Goal: Task Accomplishment & Management: Use online tool/utility

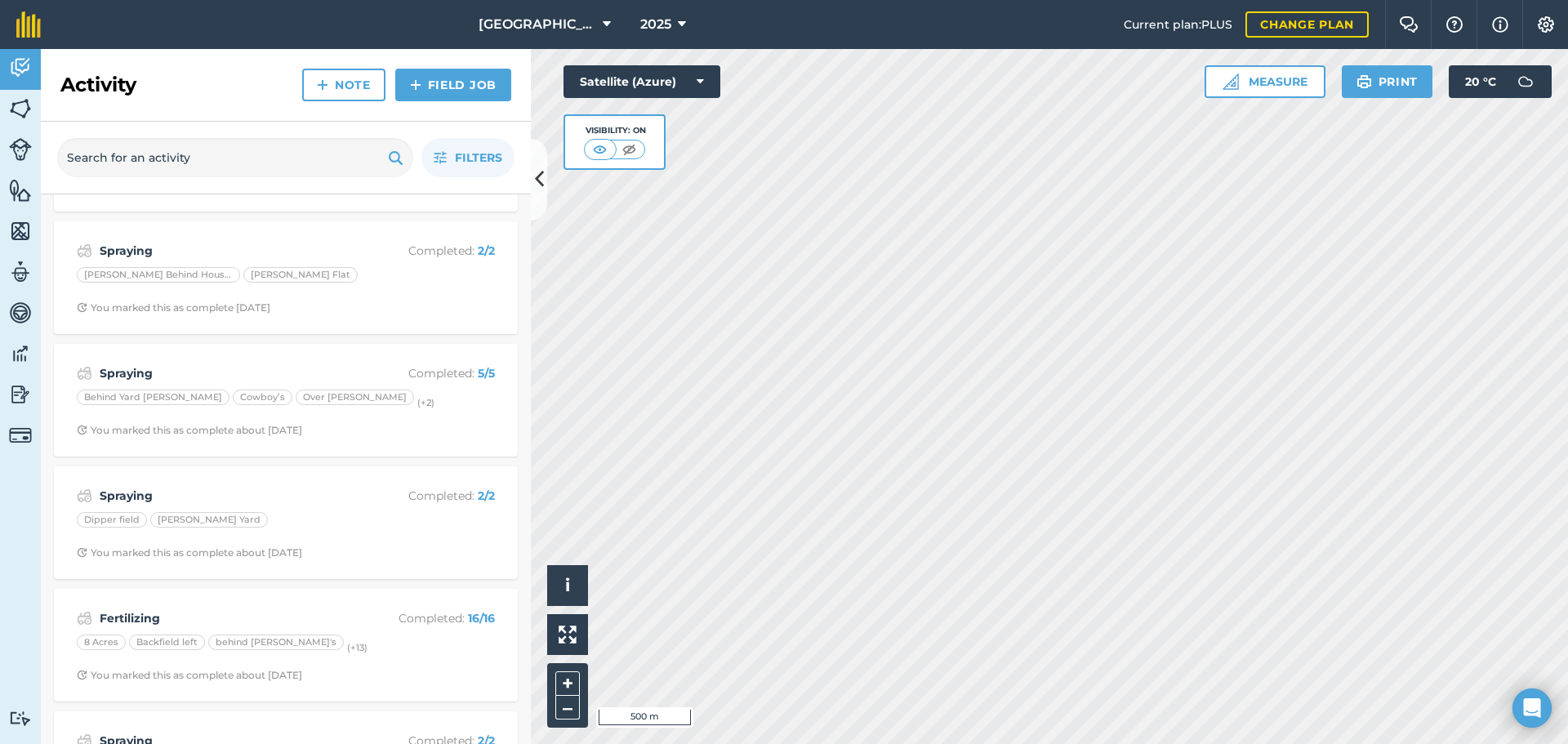
scroll to position [1715, 0]
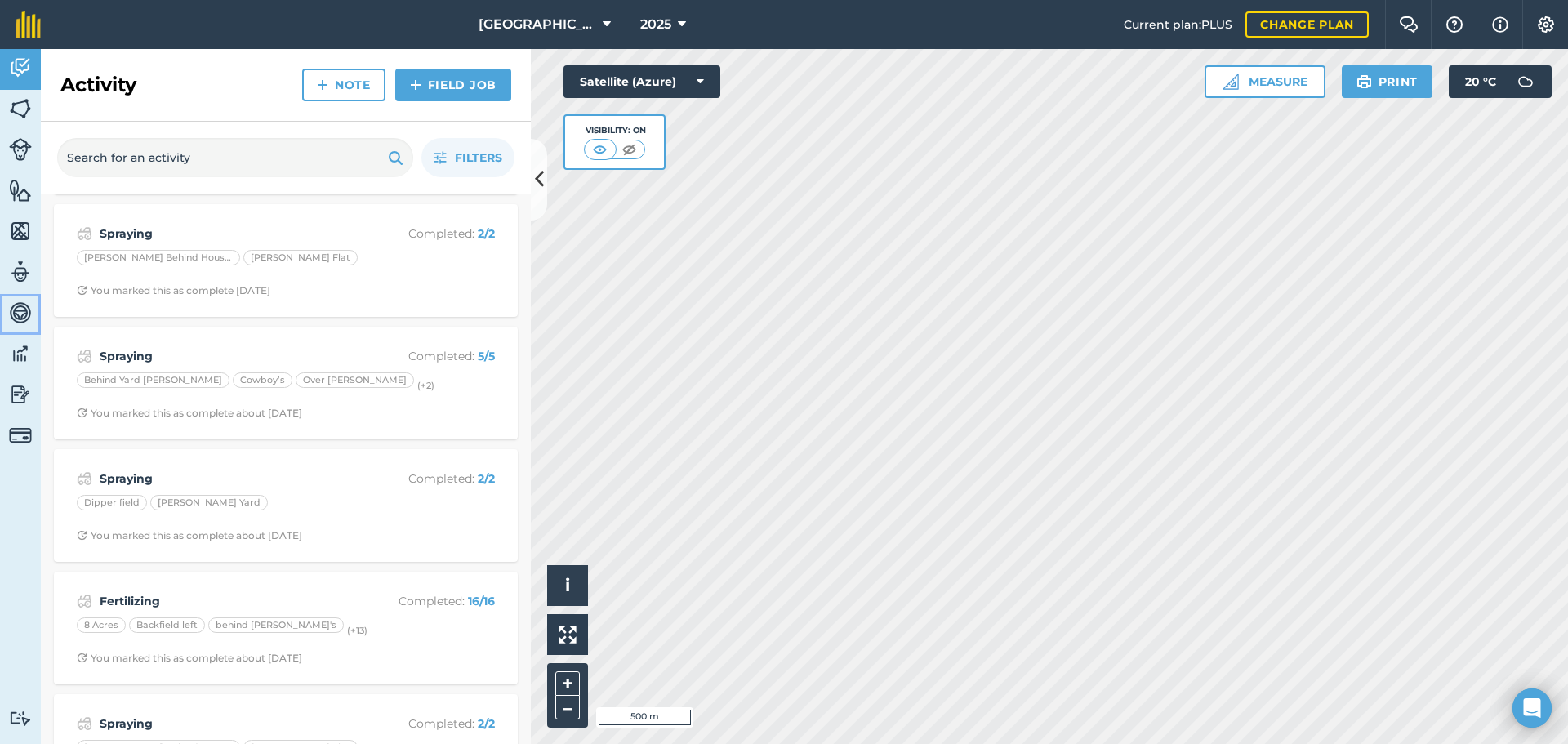
click at [31, 325] on link "Vehicles" at bounding box center [20, 314] width 41 height 41
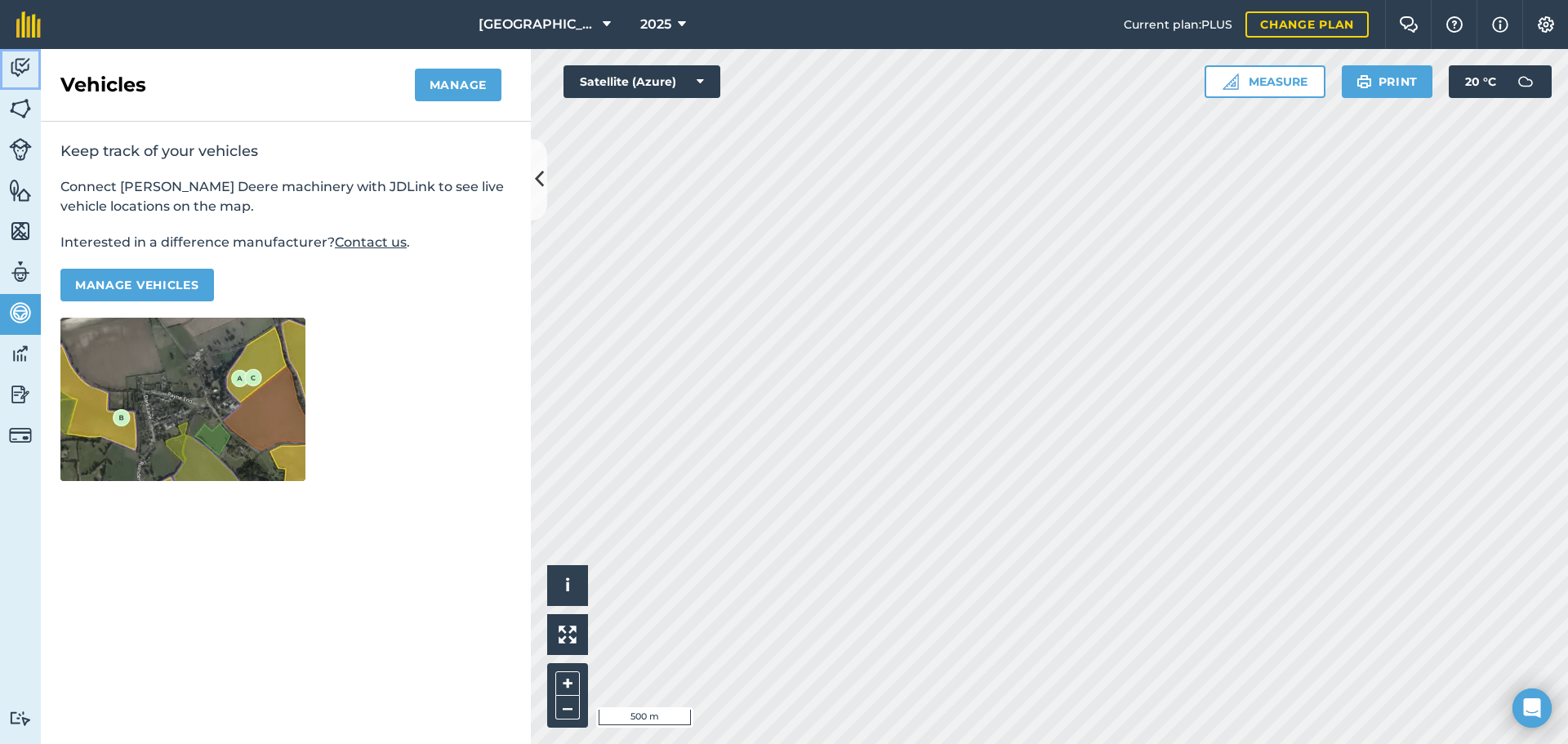
click at [17, 63] on img at bounding box center [20, 68] width 23 height 24
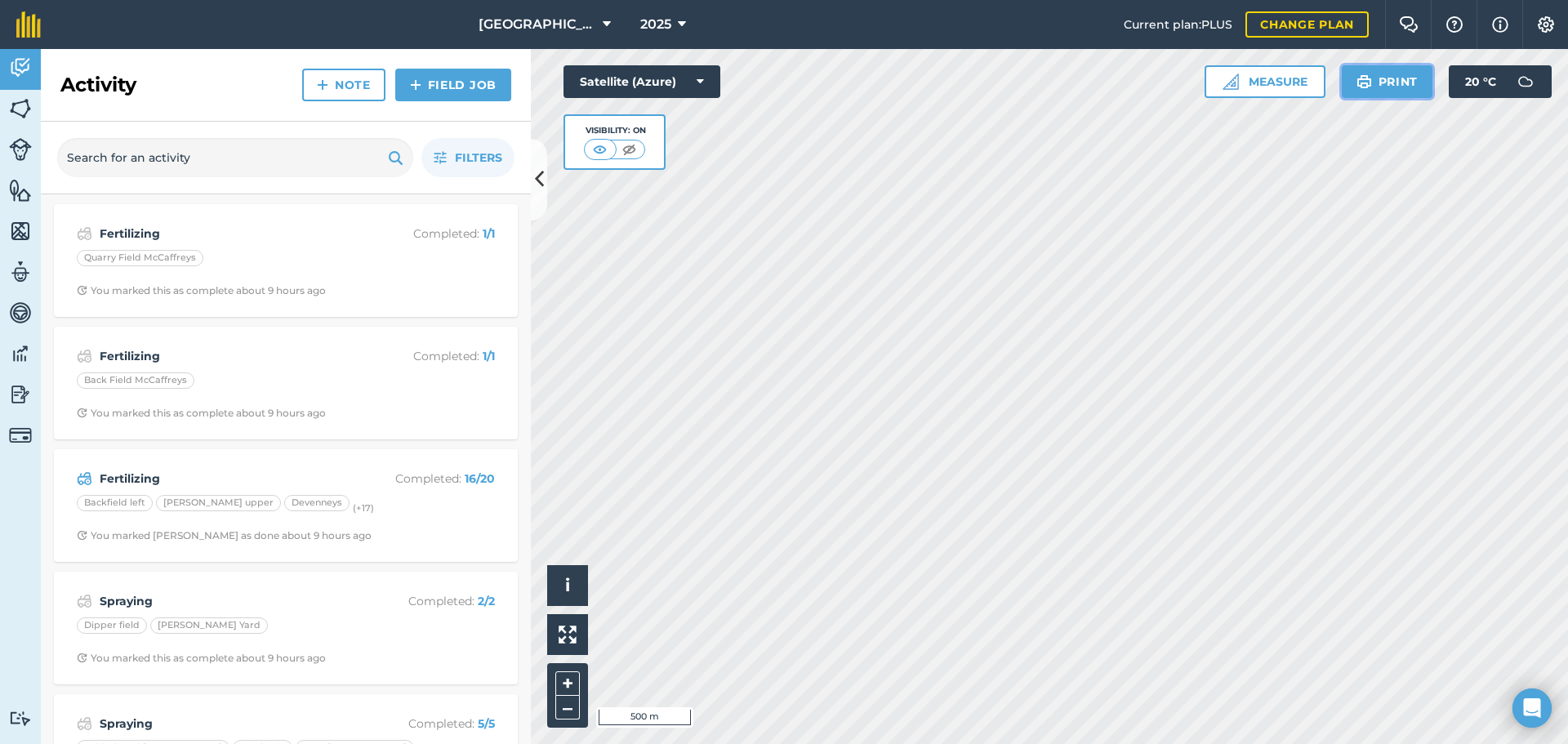
click at [1398, 83] on button "Print" at bounding box center [1388, 81] width 92 height 33
click at [29, 65] on img at bounding box center [20, 68] width 23 height 24
click at [21, 103] on img at bounding box center [20, 108] width 23 height 24
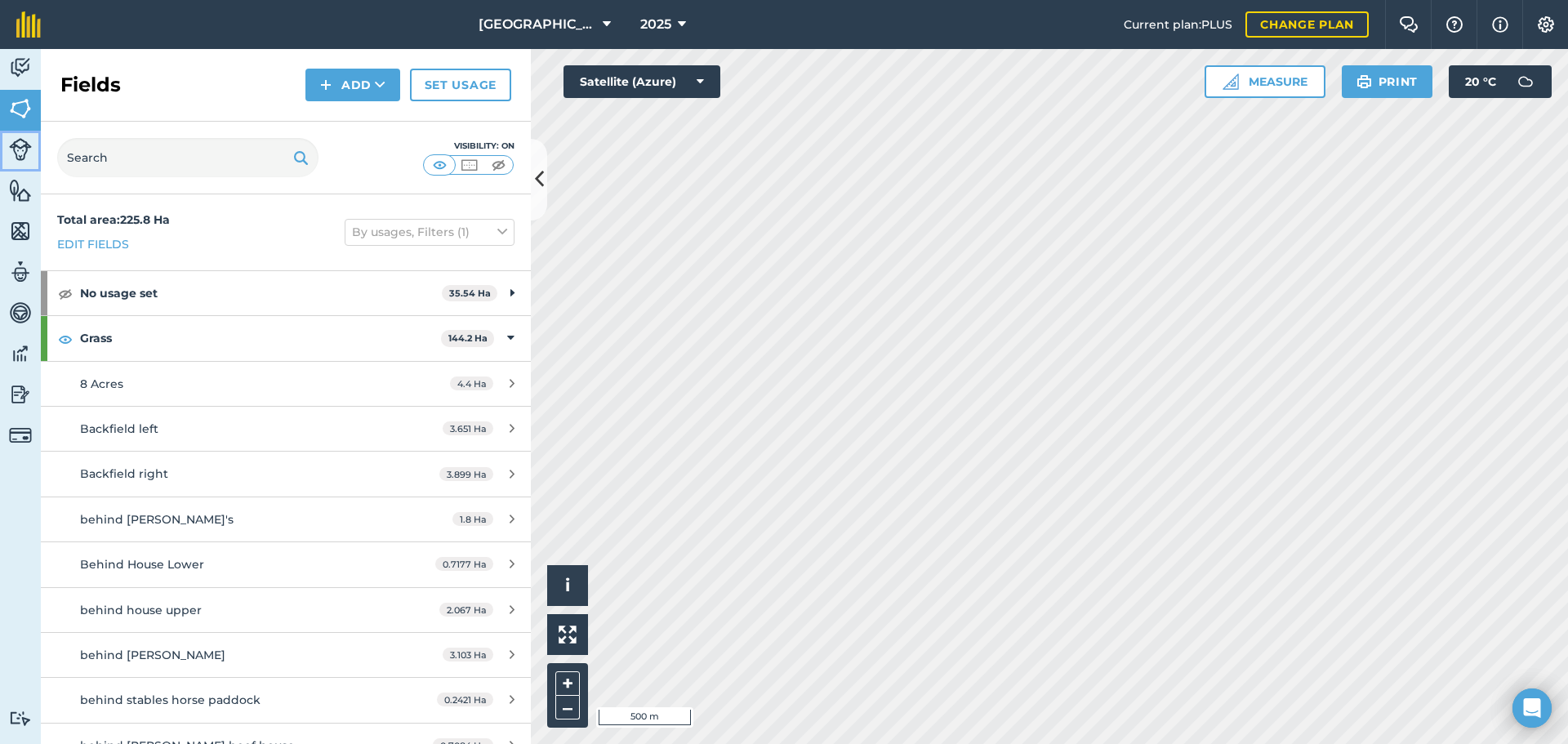
click at [23, 135] on link "Livestock" at bounding box center [20, 151] width 41 height 41
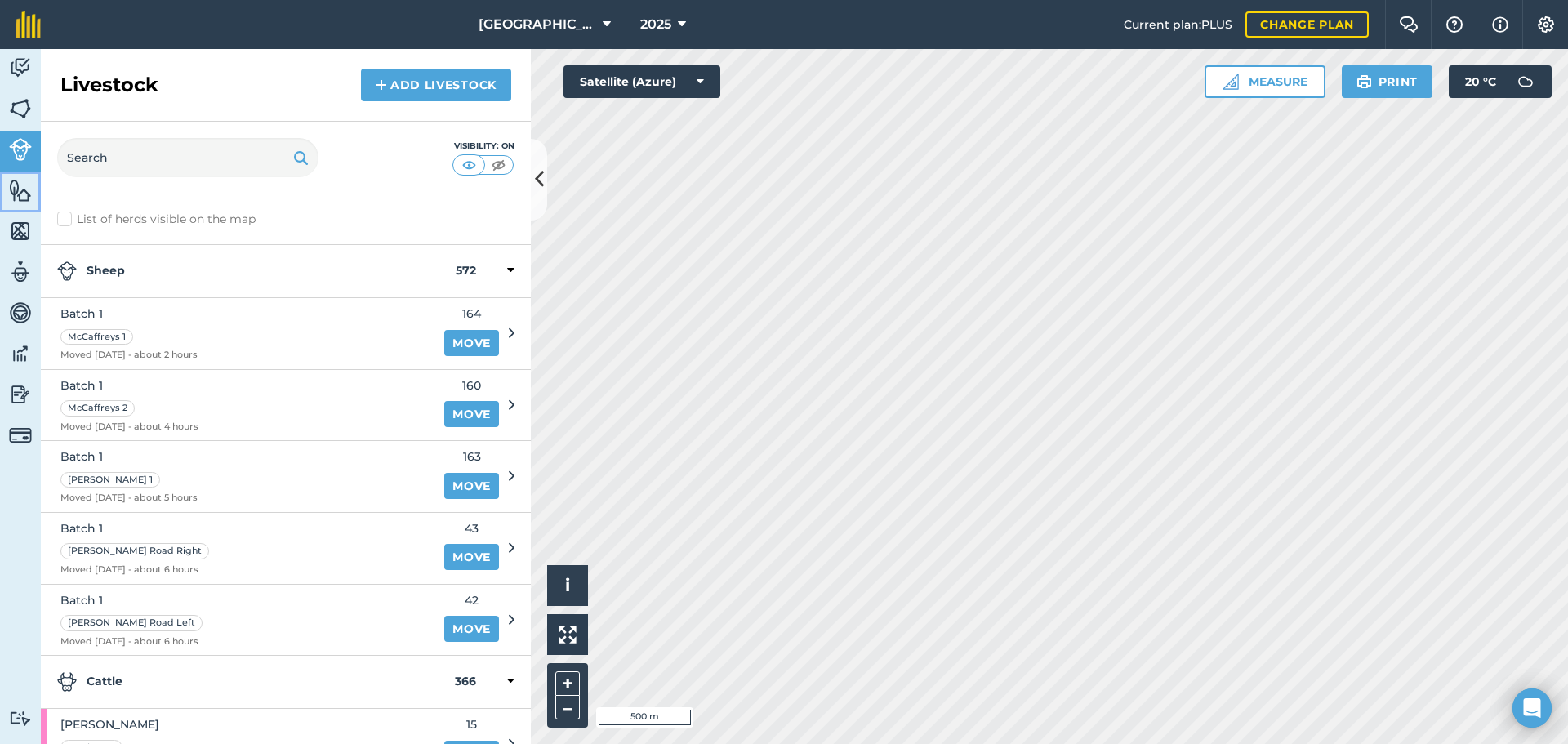
click at [18, 188] on img at bounding box center [20, 189] width 23 height 24
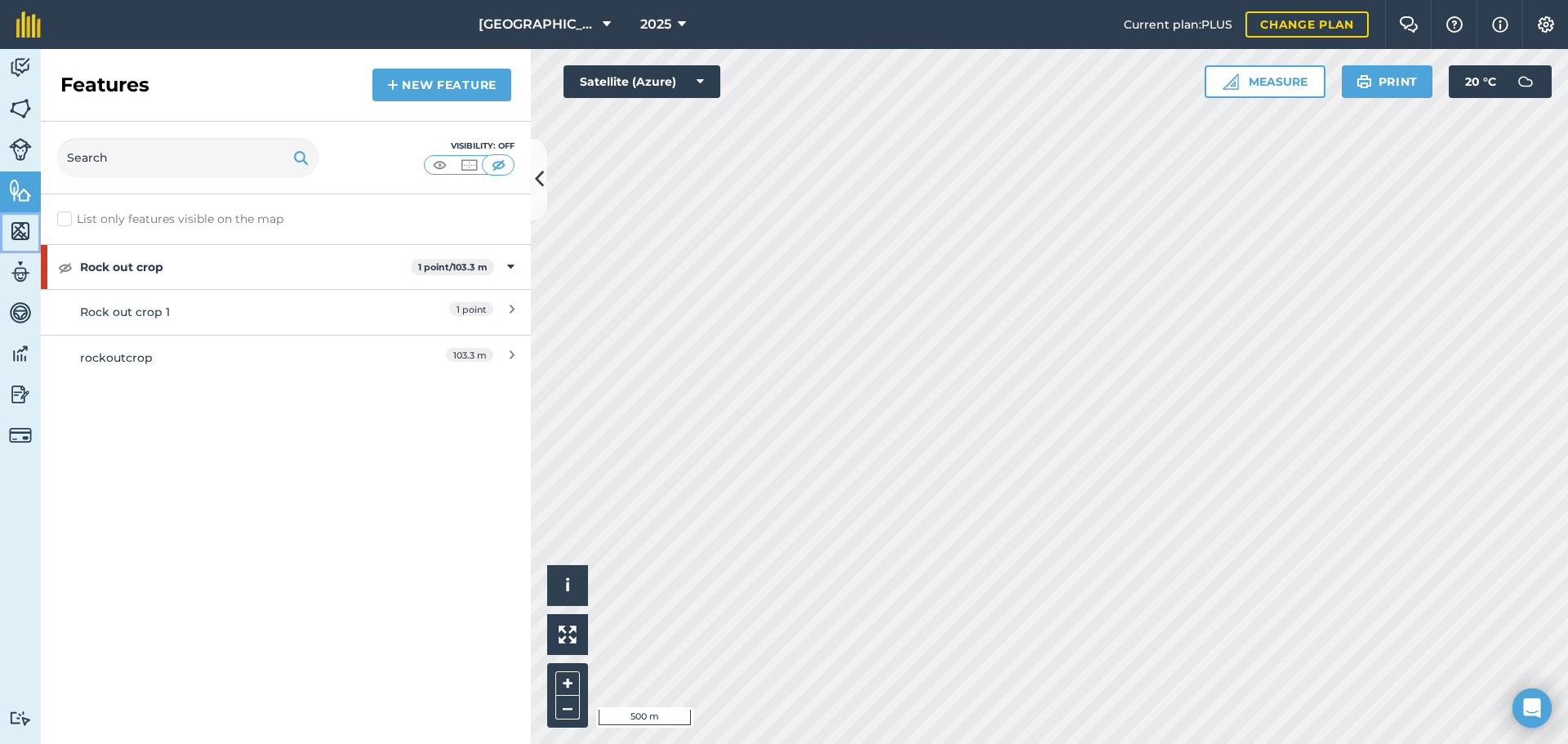
click at [15, 224] on img at bounding box center [20, 230] width 23 height 24
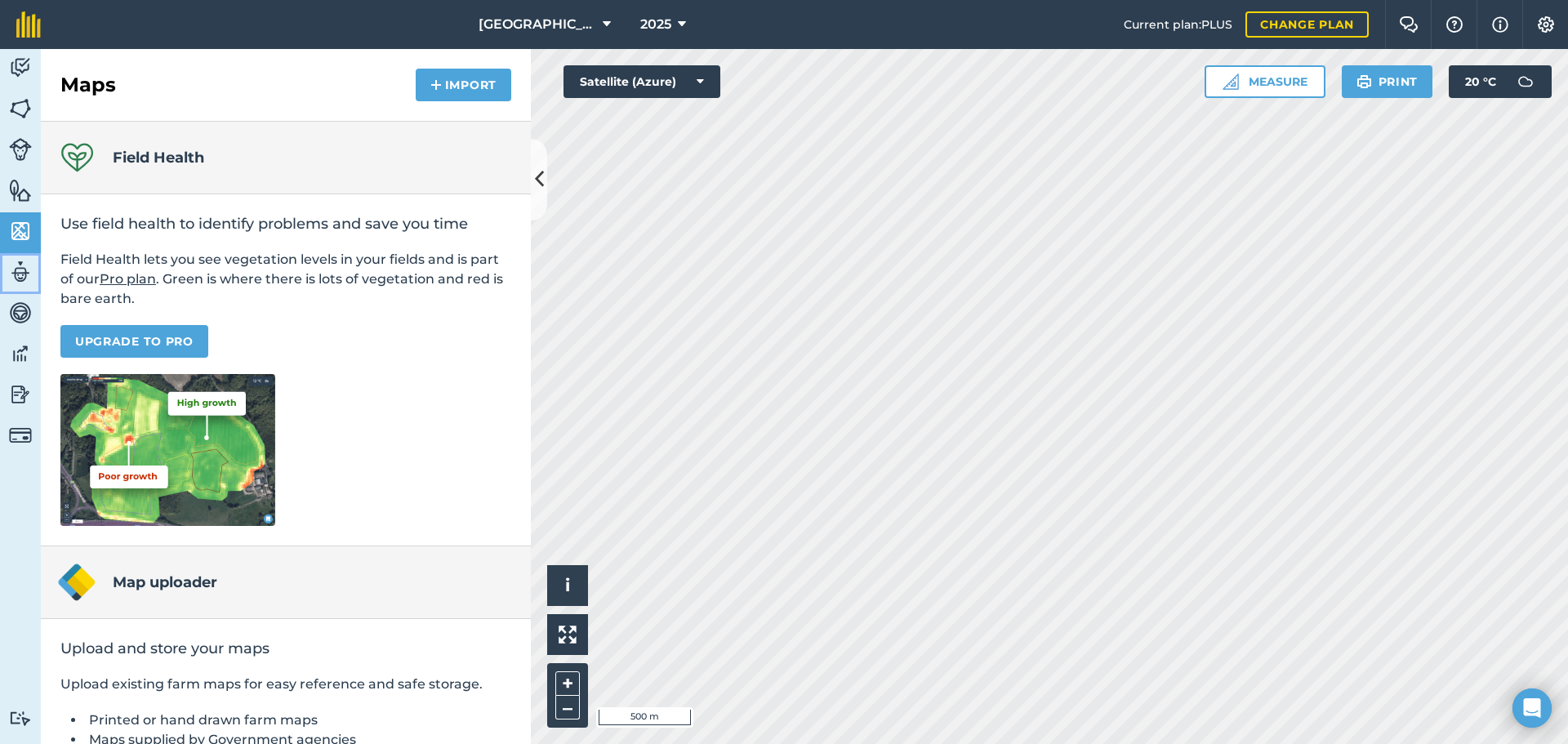
click at [19, 266] on img at bounding box center [20, 271] width 23 height 24
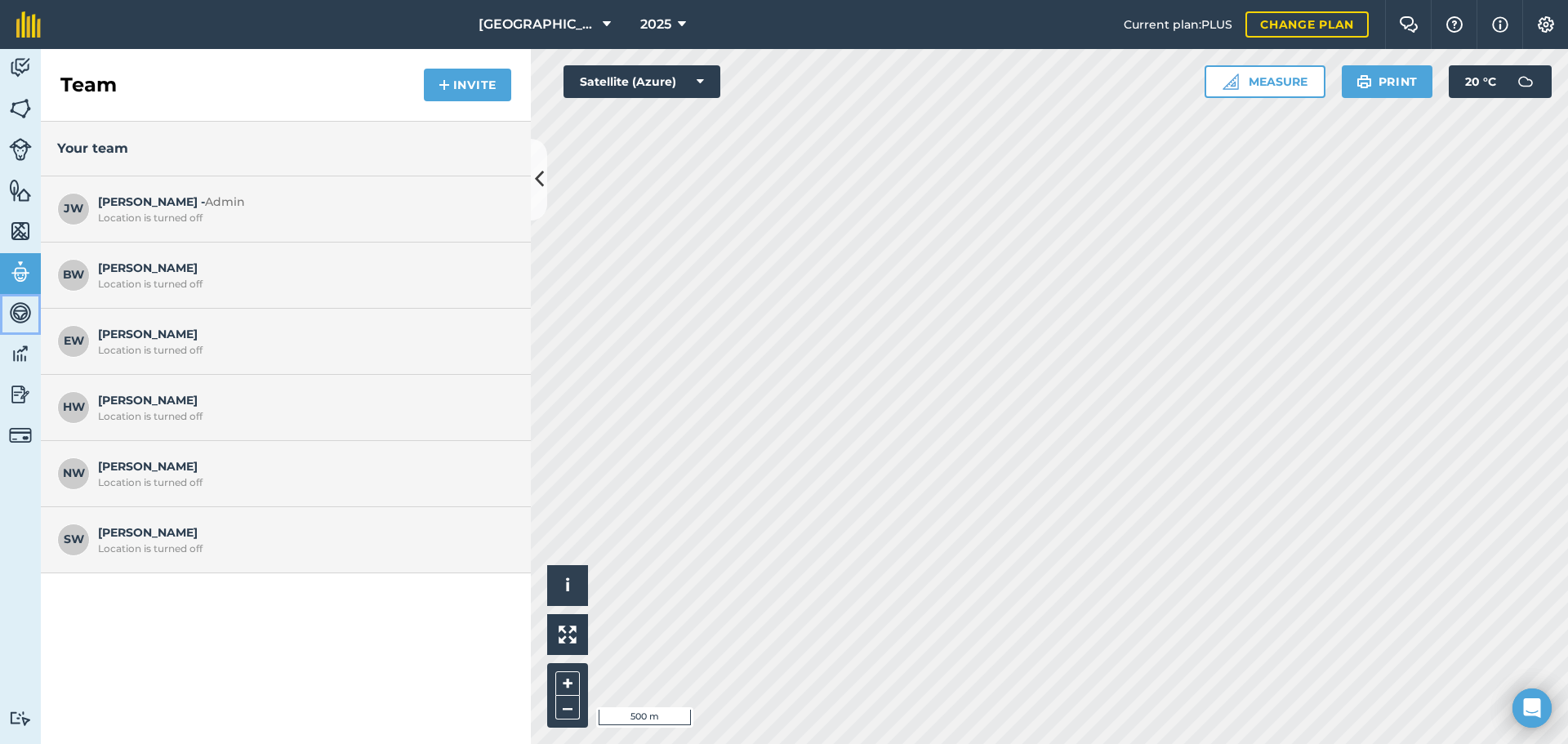
click at [13, 306] on img at bounding box center [20, 312] width 23 height 24
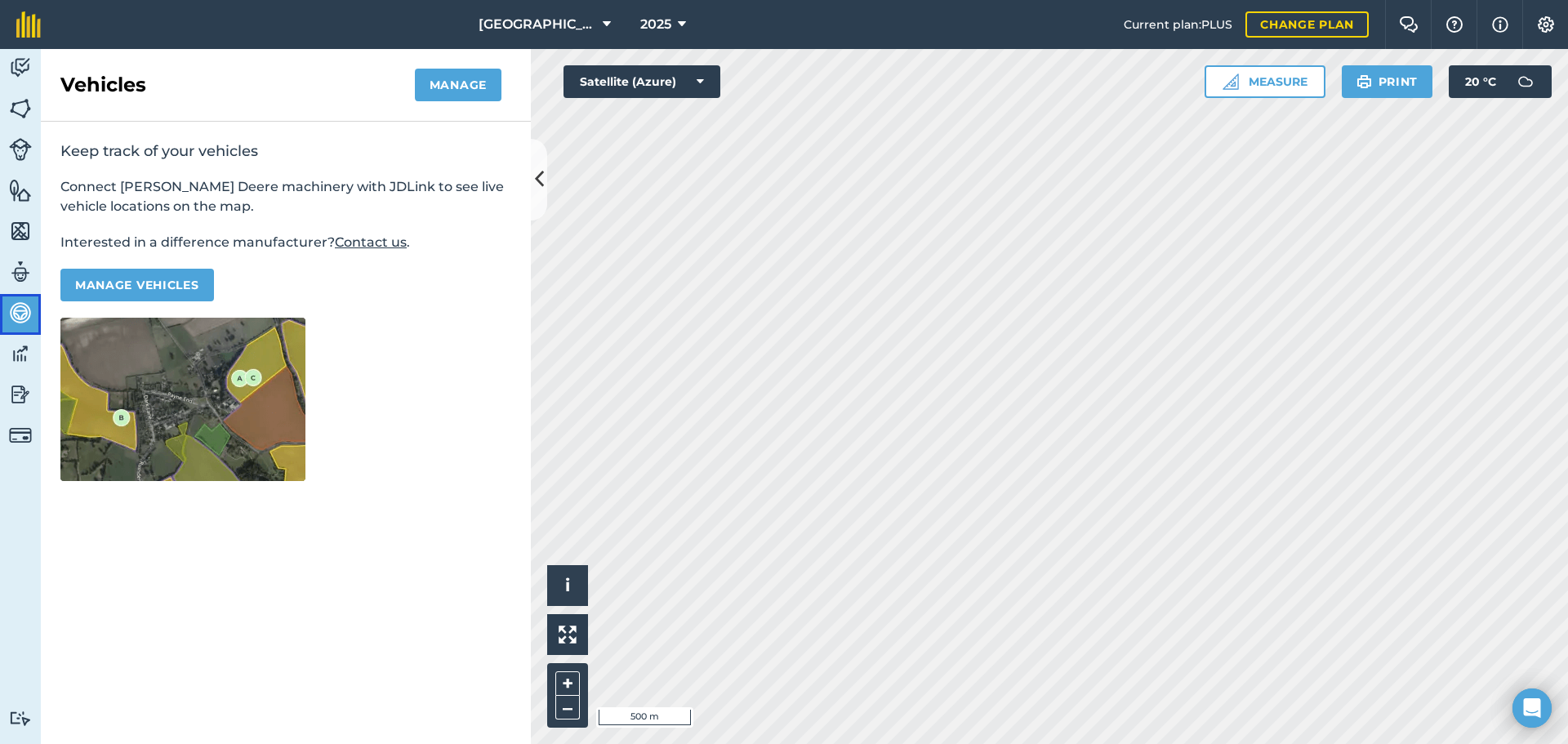
click at [16, 332] on link "Vehicles" at bounding box center [20, 314] width 41 height 41
drag, startPoint x: 16, startPoint y: 349, endPoint x: 18, endPoint y: 362, distance: 13.2
click at [15, 349] on img at bounding box center [20, 353] width 23 height 24
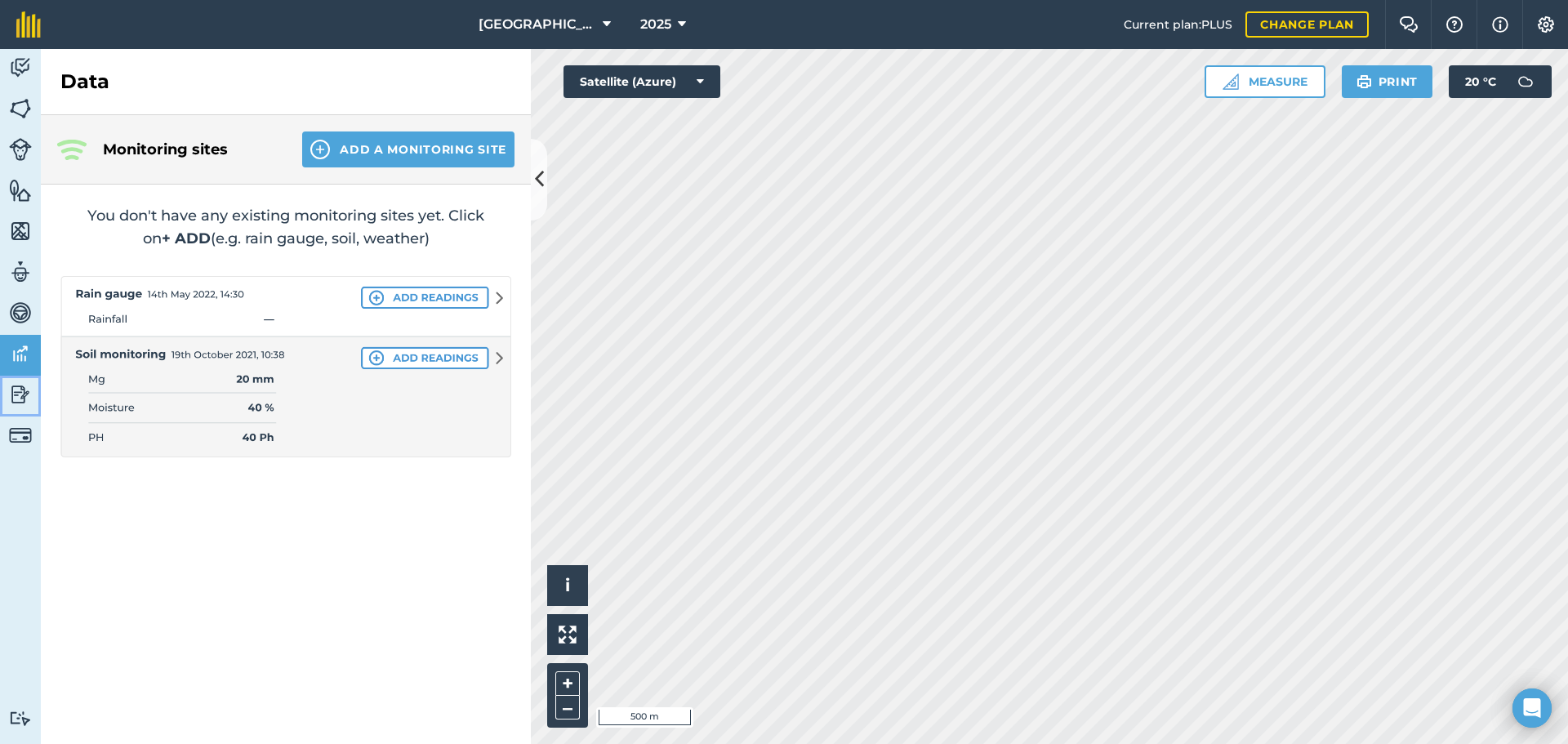
click at [18, 380] on link "Reporting" at bounding box center [20, 395] width 41 height 41
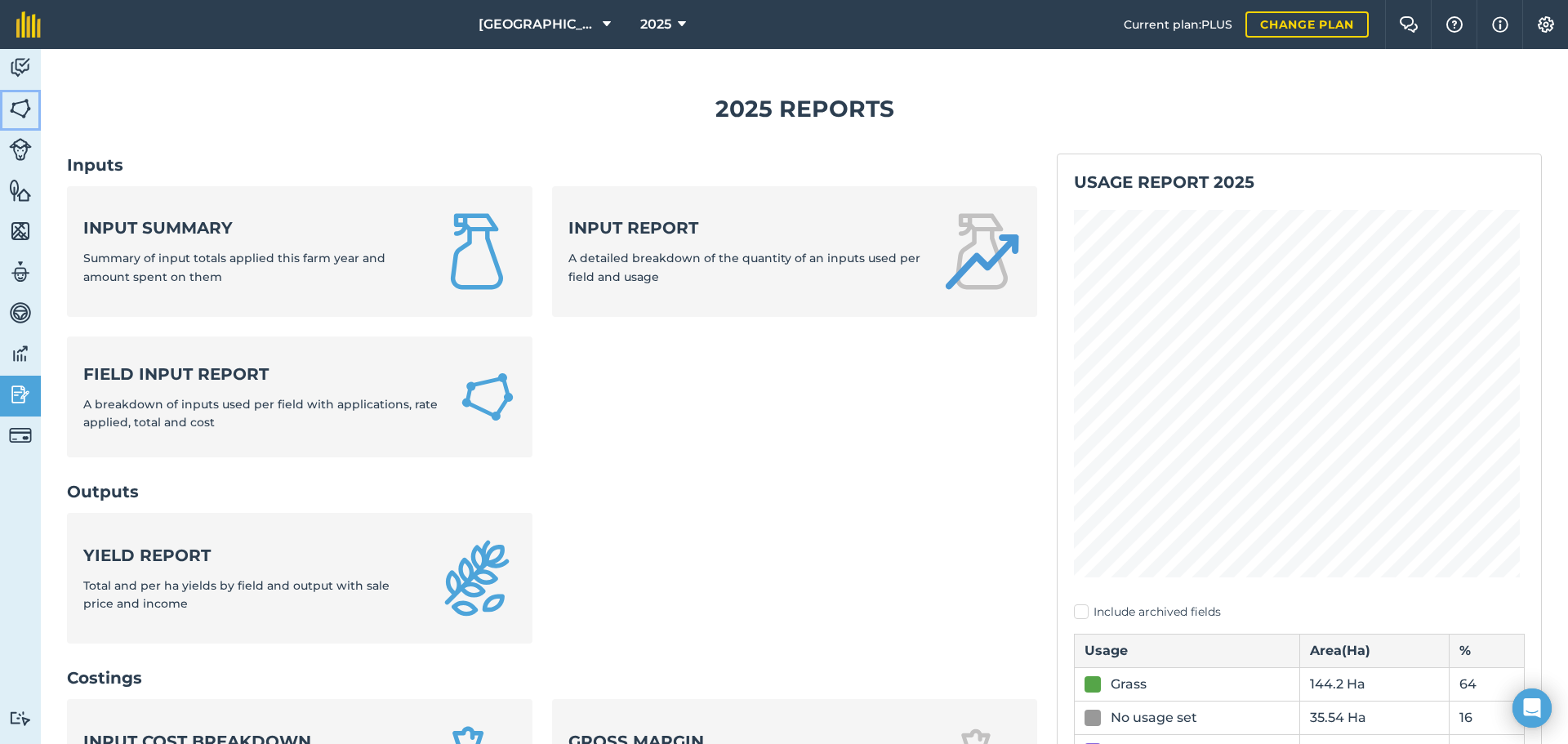
click at [25, 110] on img at bounding box center [20, 108] width 23 height 24
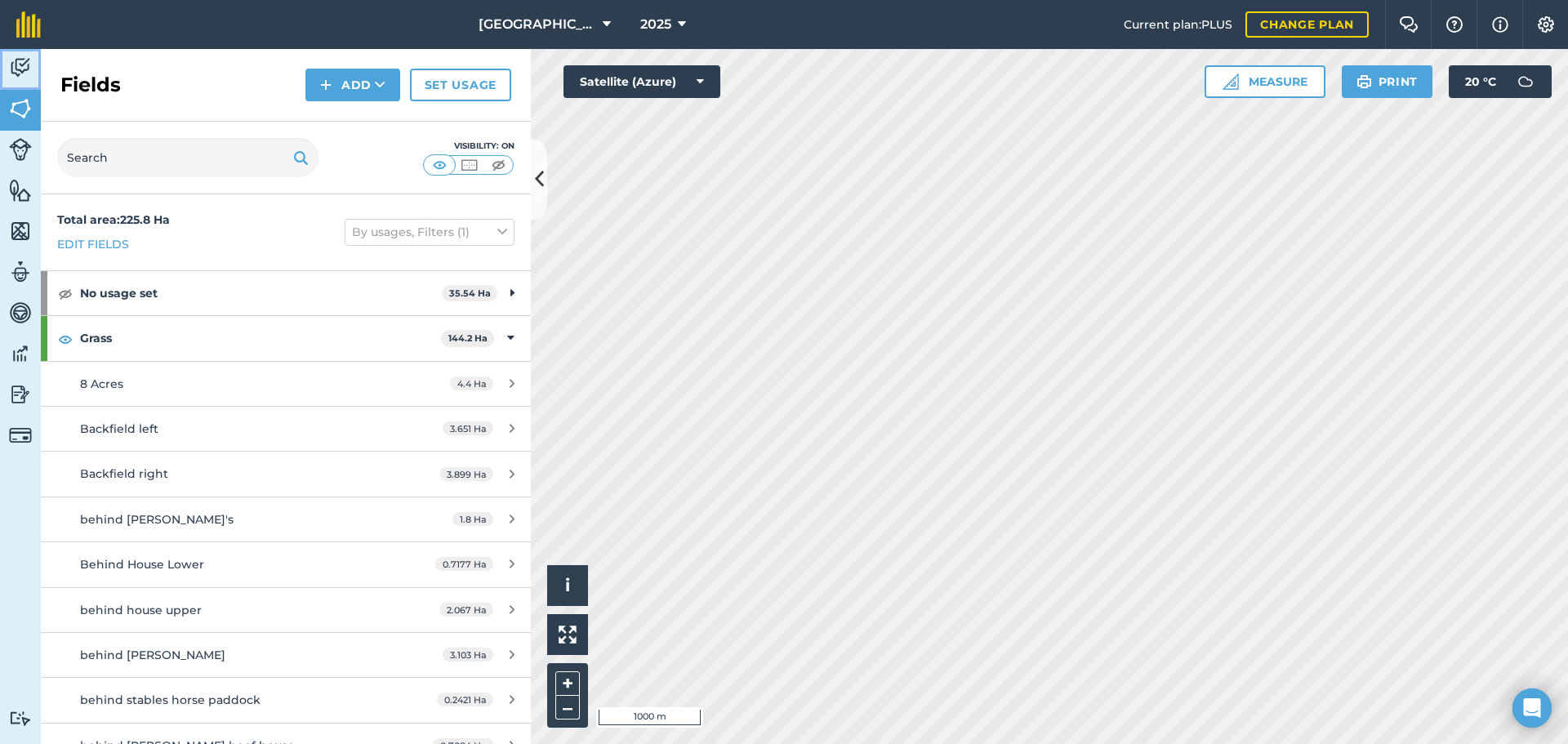
click at [18, 73] on img at bounding box center [20, 68] width 23 height 24
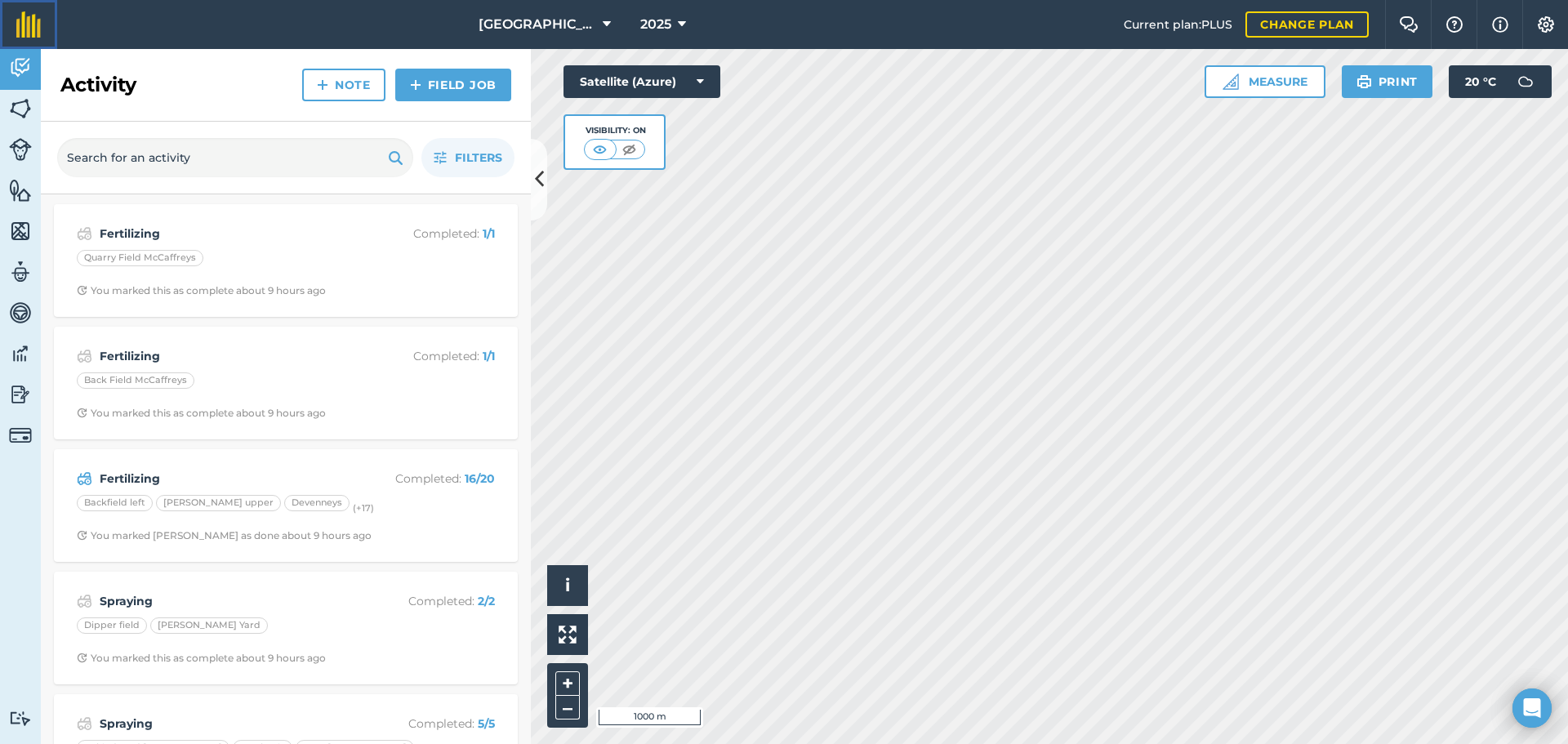
click at [23, 27] on img at bounding box center [28, 24] width 24 height 26
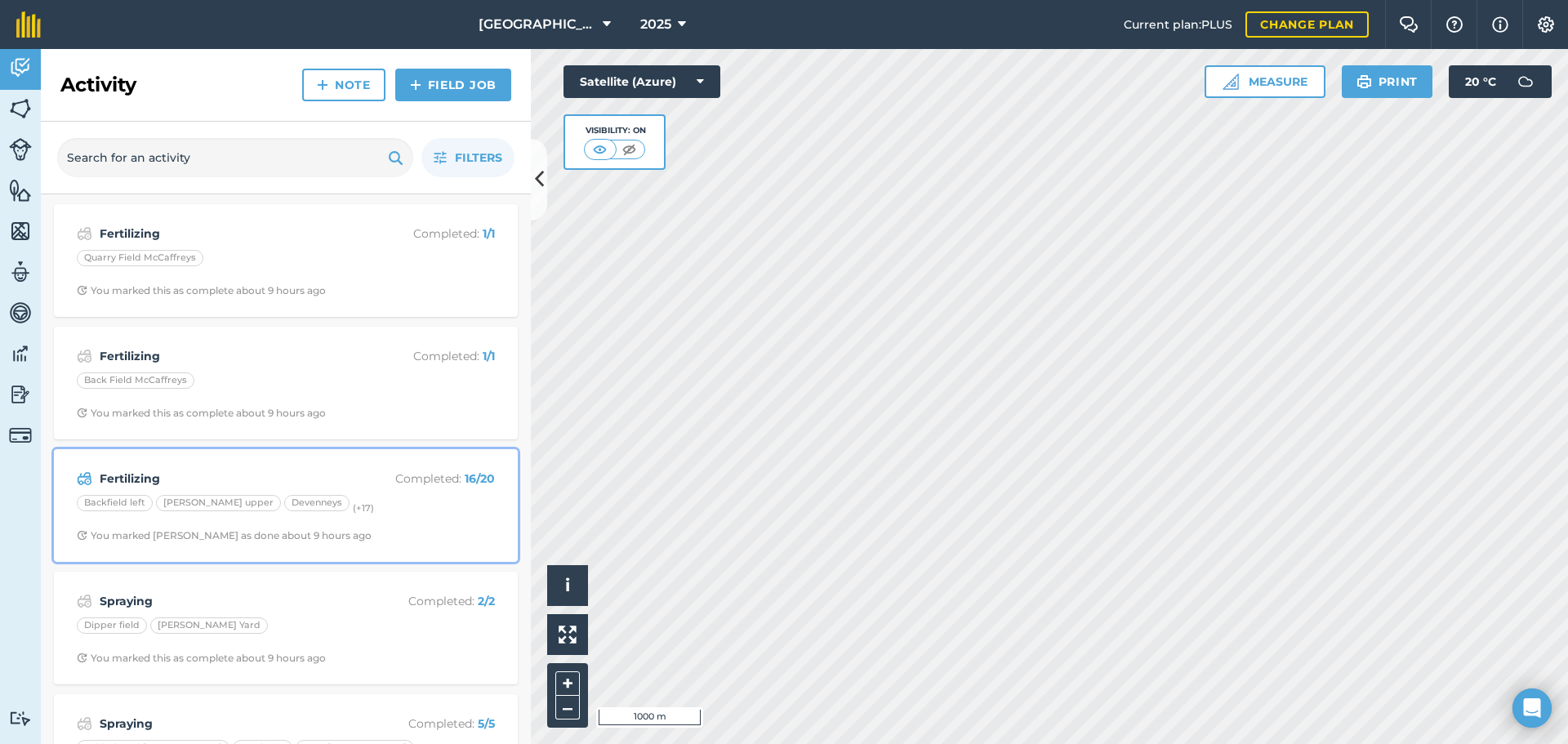
click at [255, 474] on strong "Fertilizing" at bounding box center [229, 479] width 259 height 18
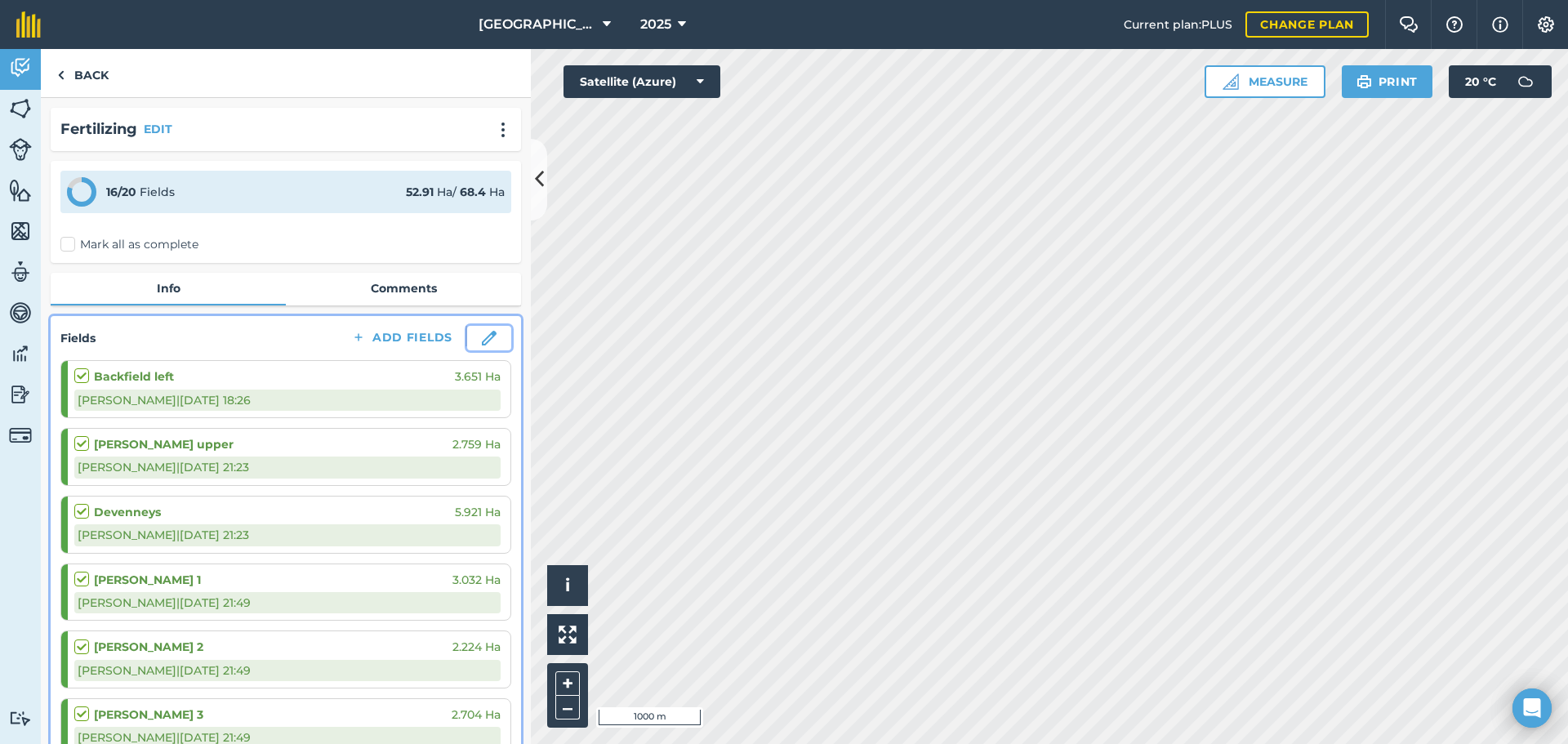
click at [490, 334] on button at bounding box center [489, 338] width 44 height 24
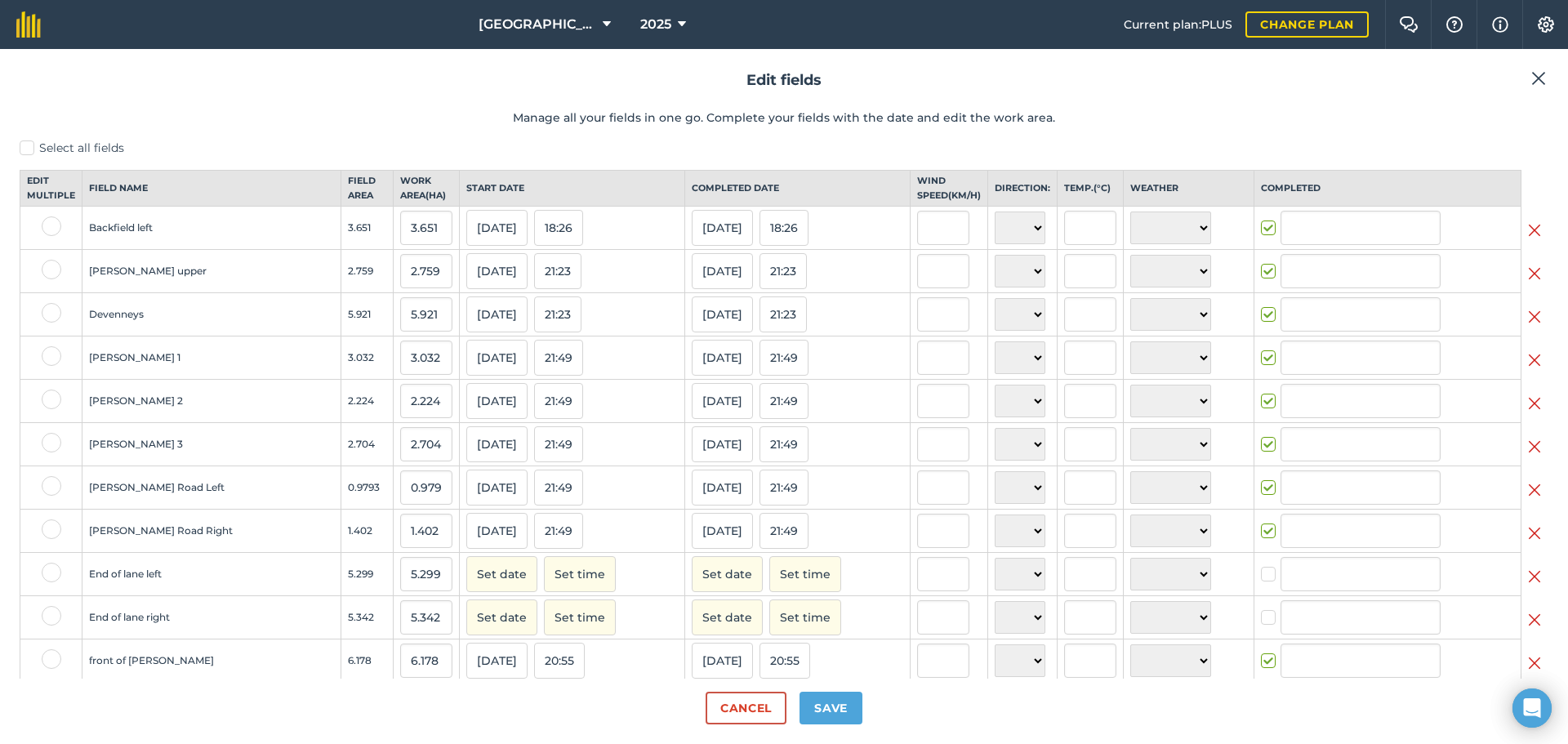
type input "[PERSON_NAME]"
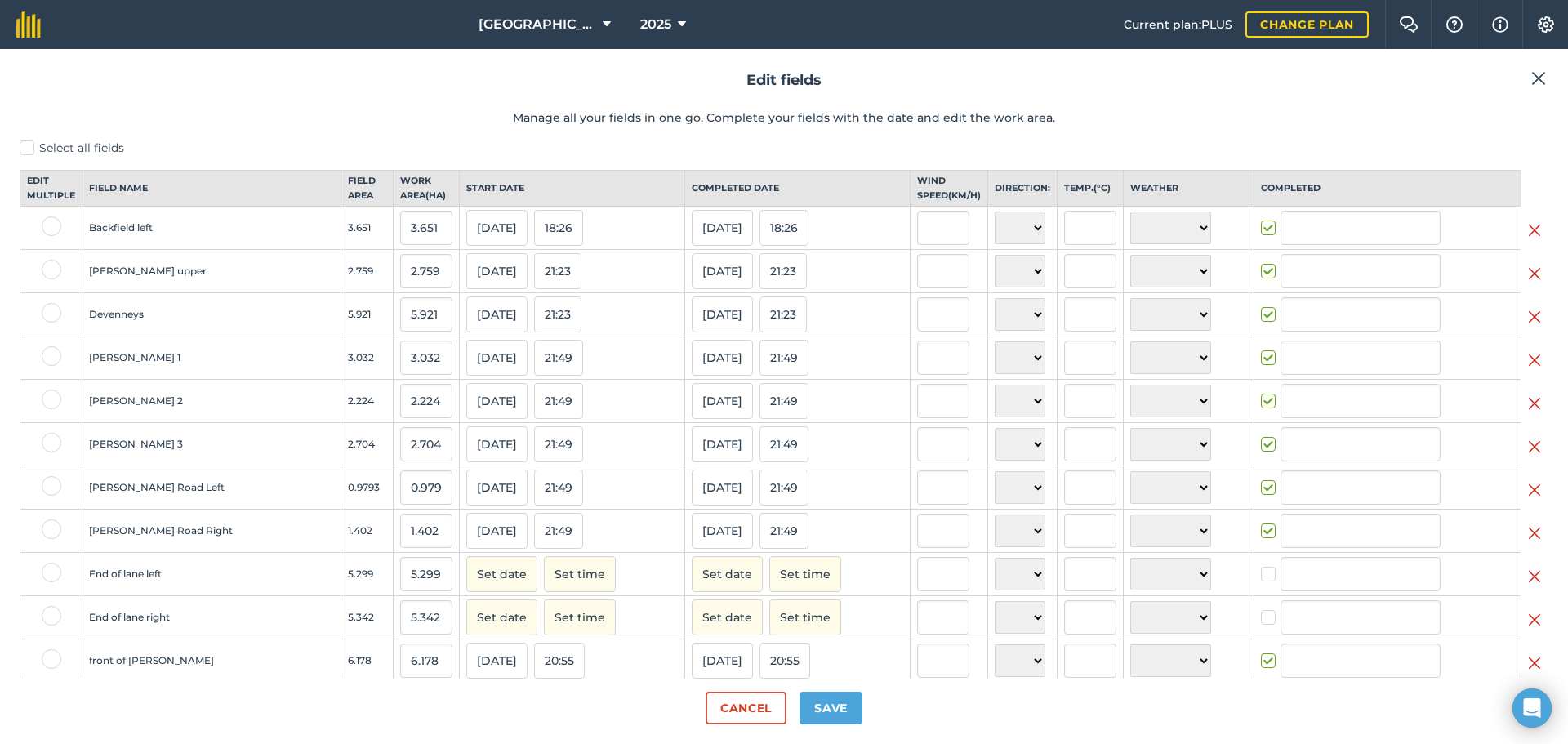
type input "[PERSON_NAME]"
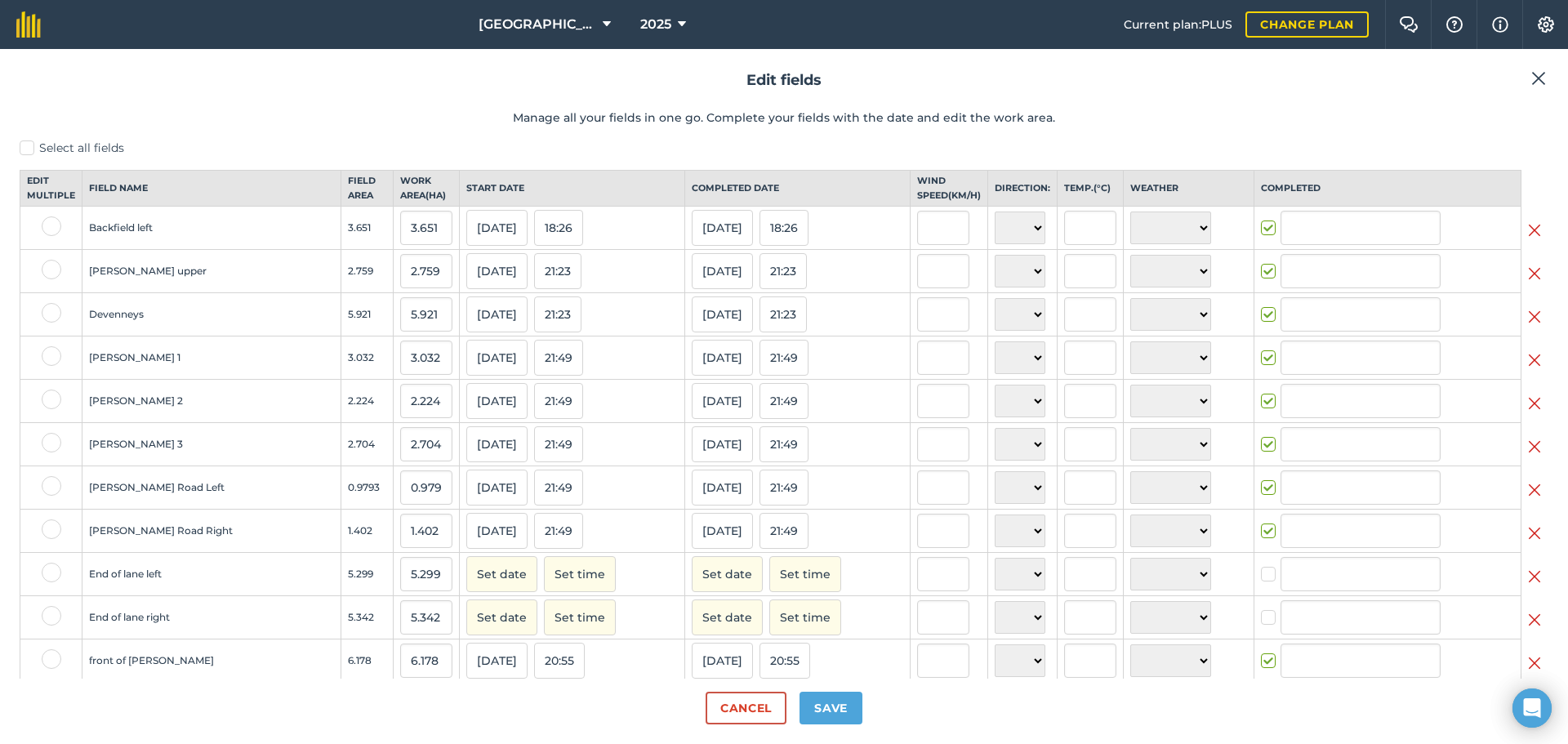
type input "[PERSON_NAME]"
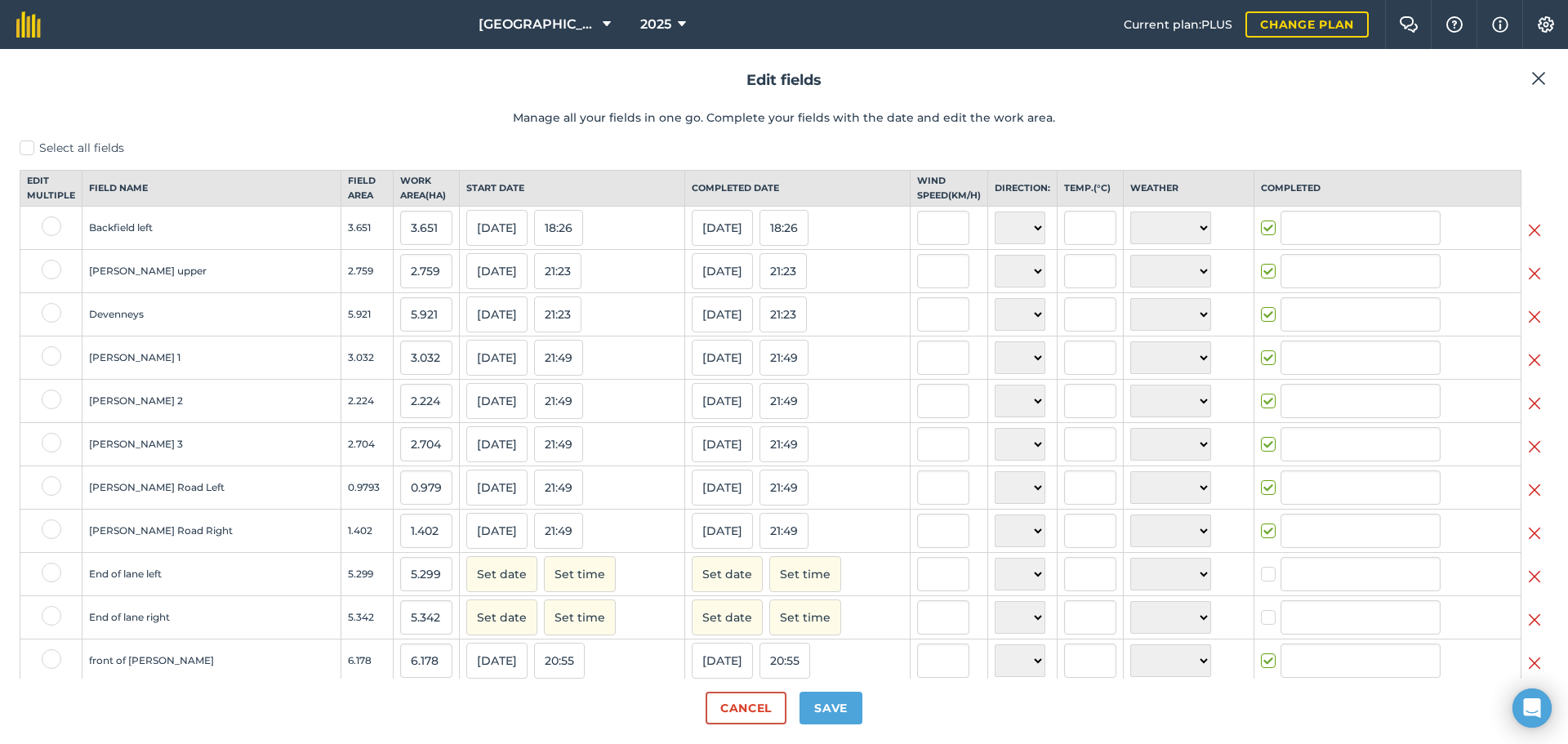
type input "[PERSON_NAME]"
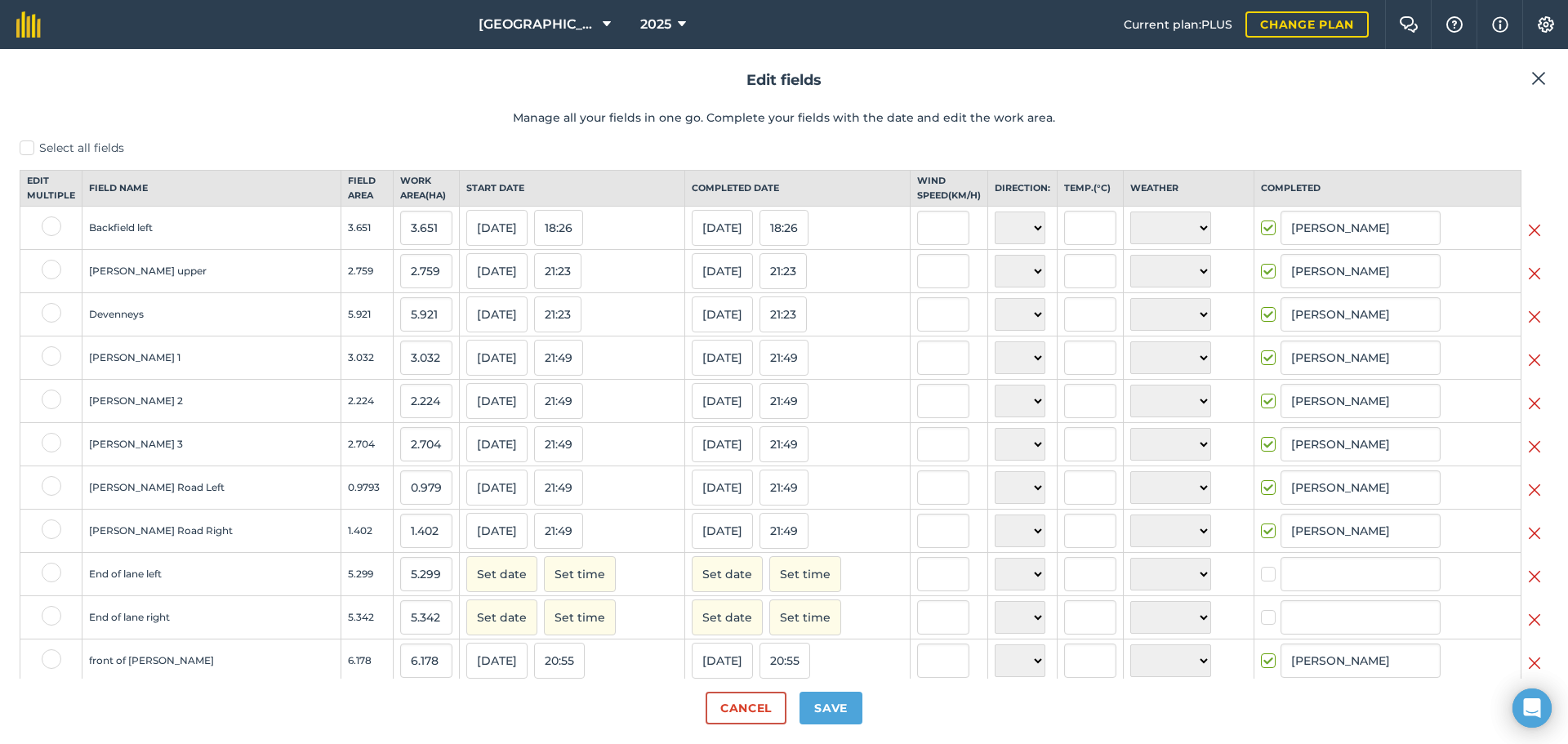
click at [1548, 74] on button at bounding box center [1539, 78] width 20 height 20
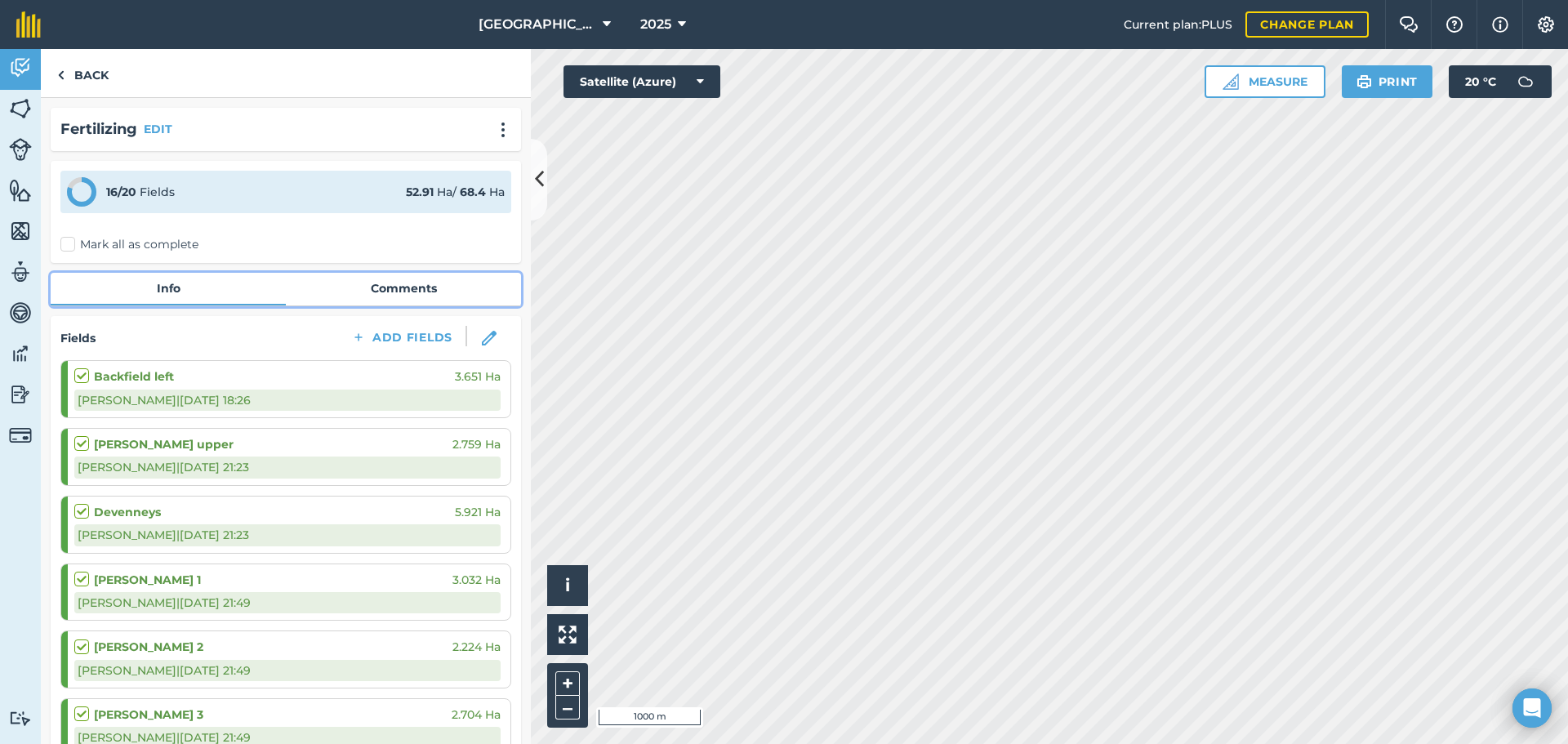
click at [224, 291] on link "Info" at bounding box center [168, 288] width 235 height 31
click at [178, 291] on link "Info" at bounding box center [168, 288] width 235 height 31
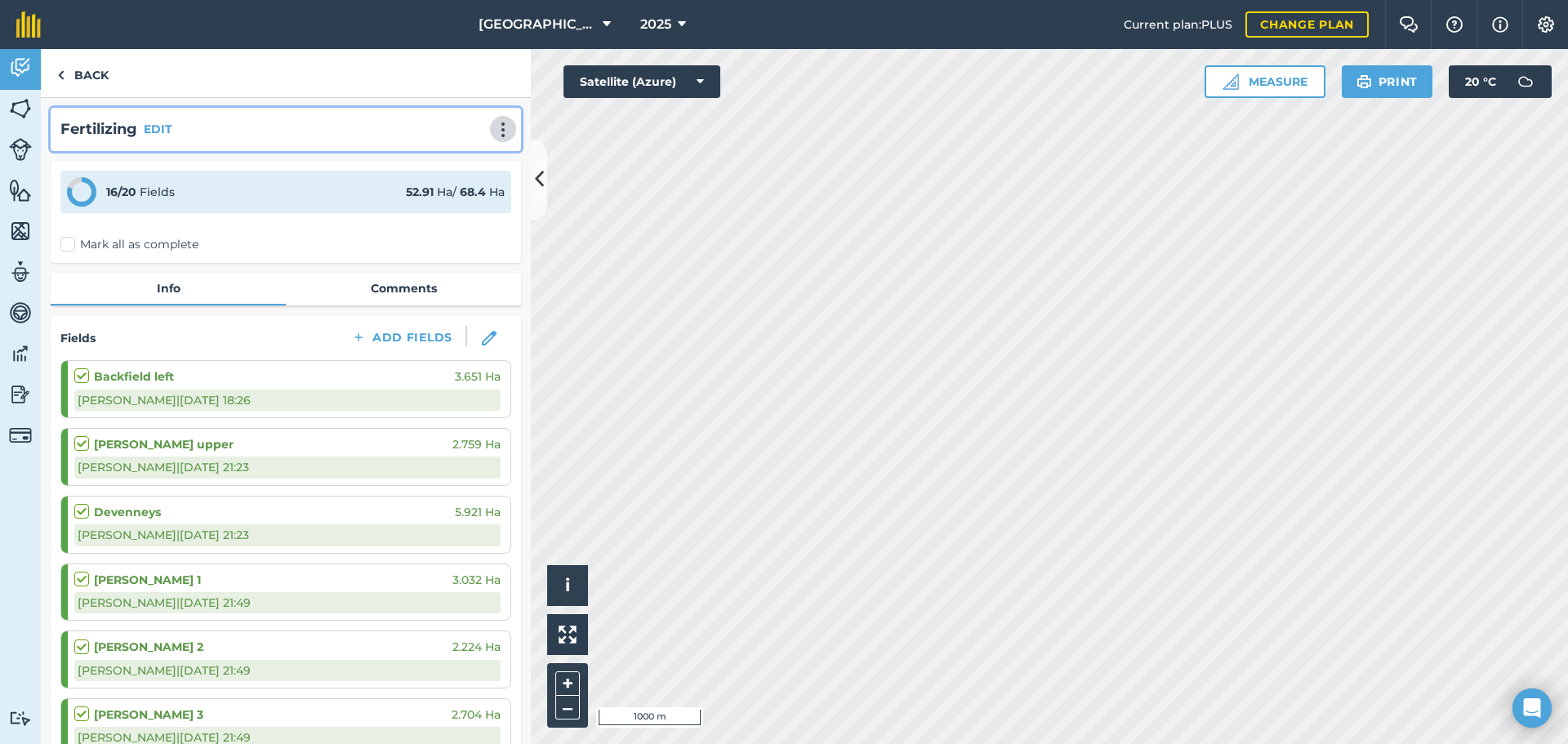
click at [493, 127] on img at bounding box center [503, 130] width 20 height 17
click at [451, 168] on link "Print" at bounding box center [468, 164] width 104 height 33
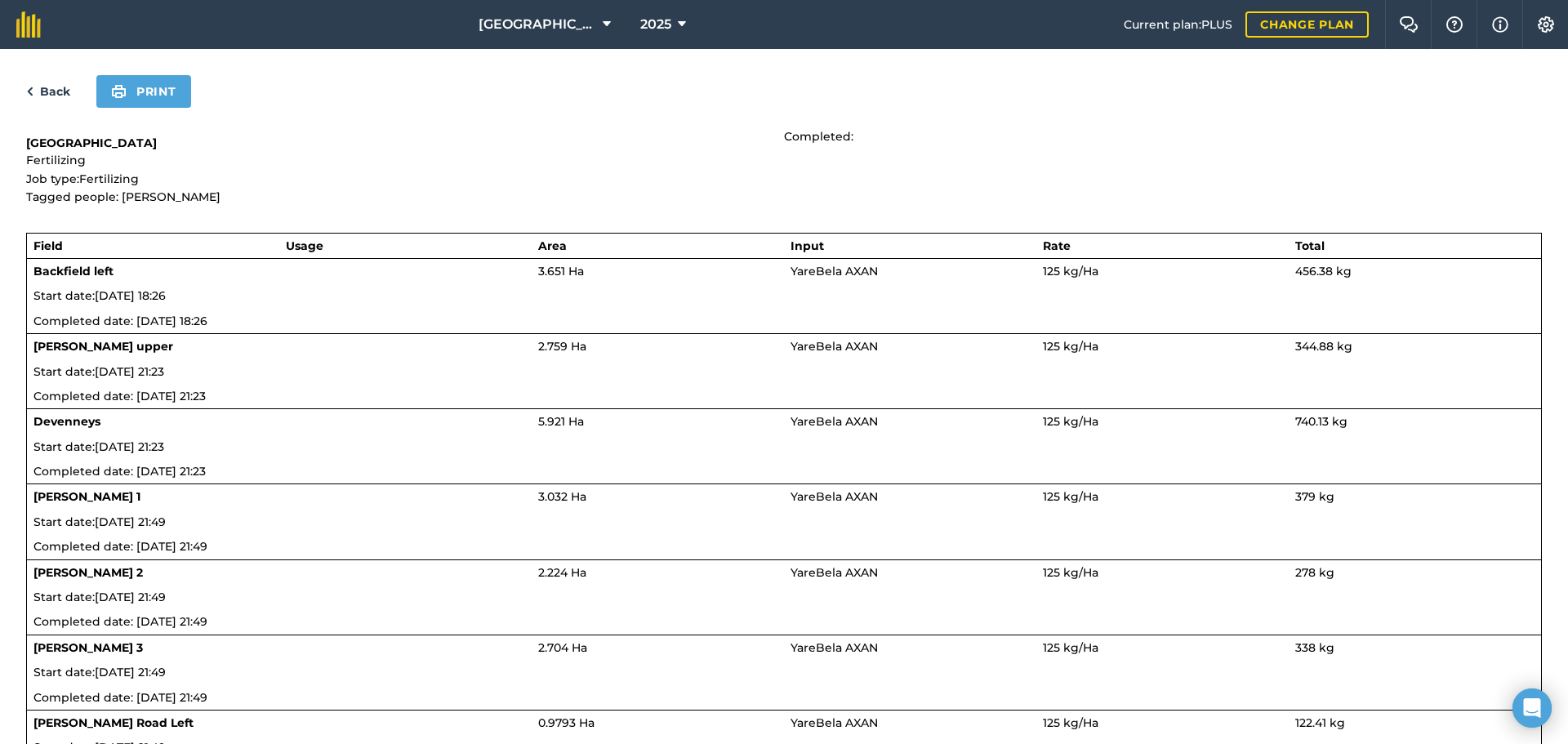
click at [66, 91] on link "Back" at bounding box center [48, 92] width 44 height 20
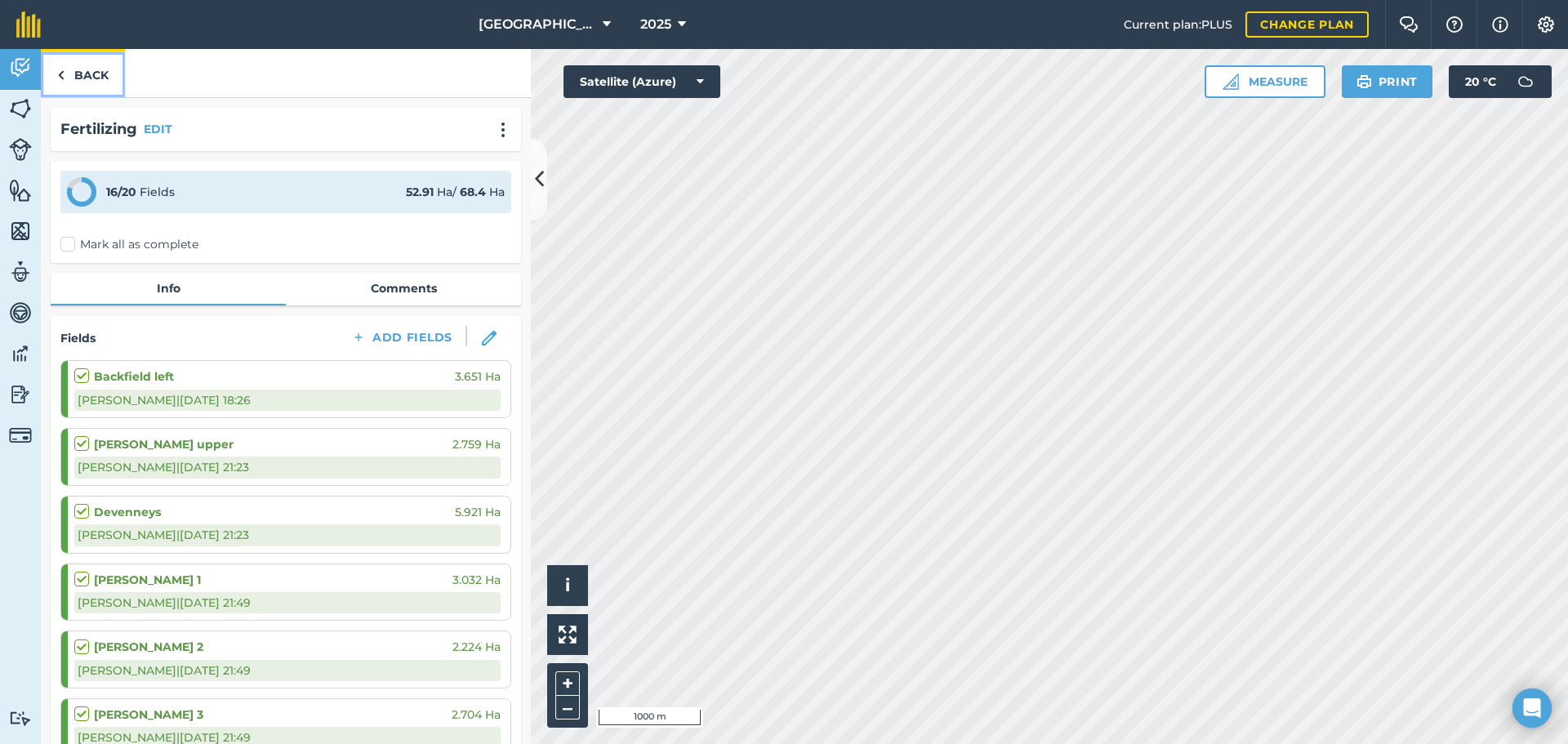
click at [82, 75] on link "Back" at bounding box center [83, 73] width 84 height 48
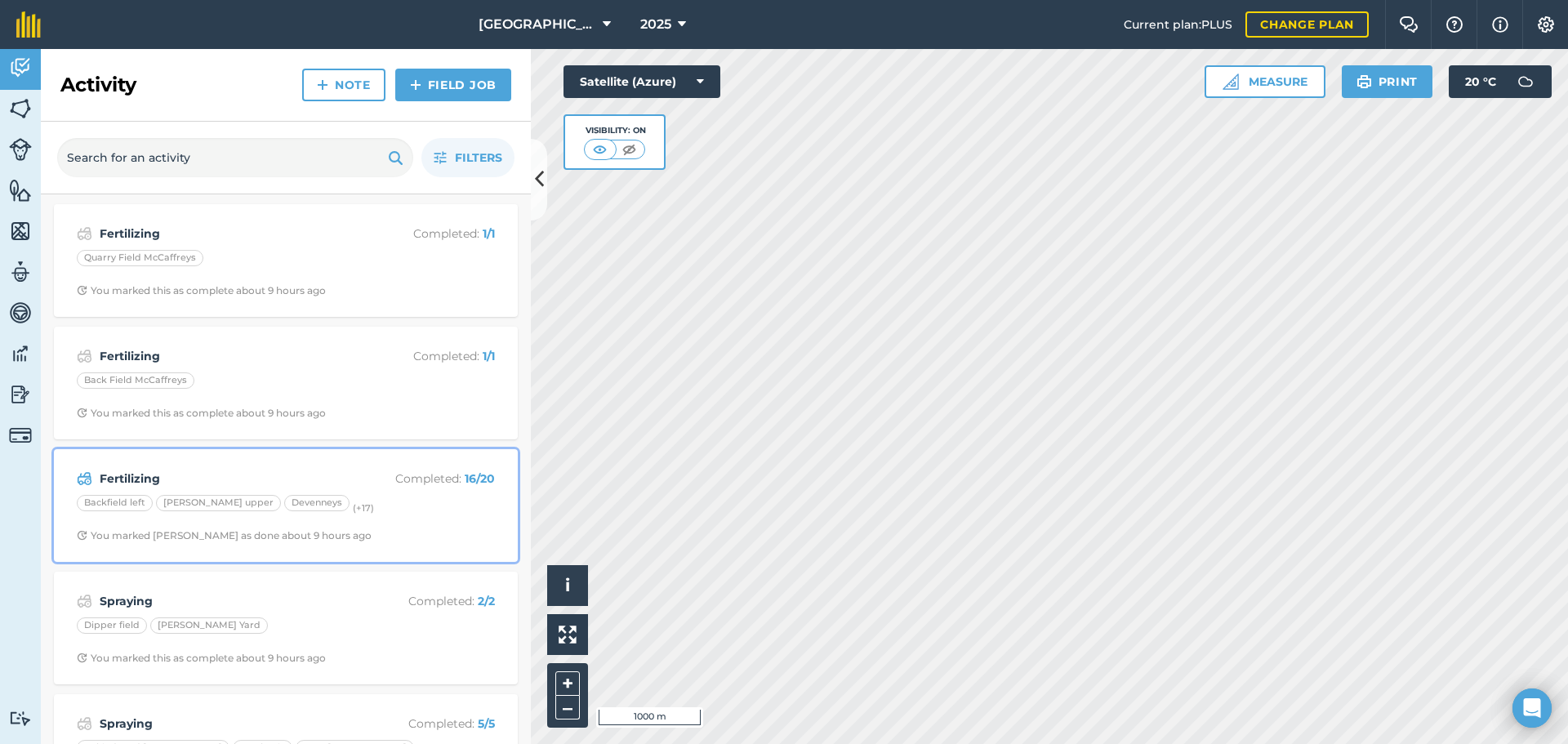
click at [465, 480] on strong "16 / 20" at bounding box center [480, 479] width 30 height 15
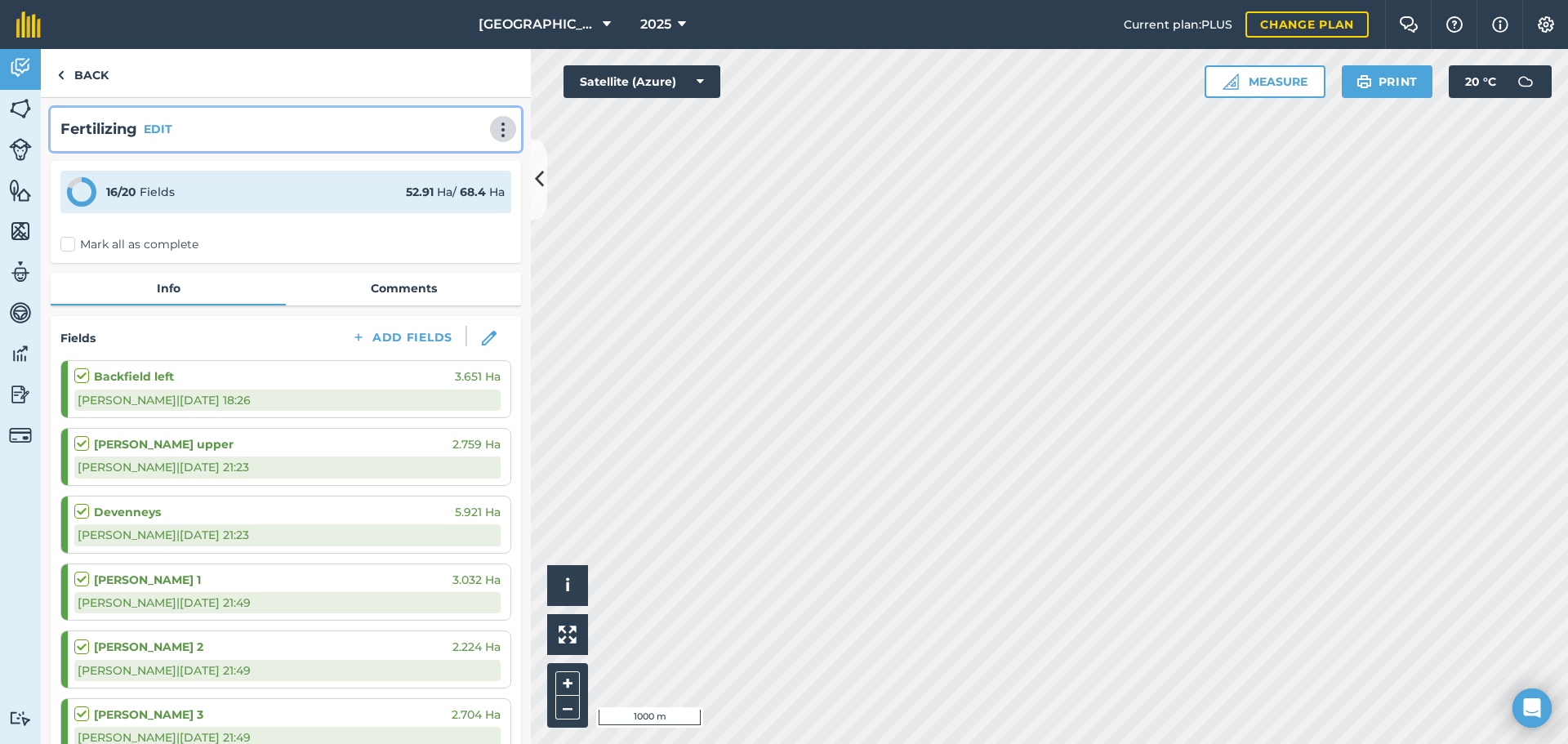
click at [493, 130] on img at bounding box center [503, 130] width 20 height 17
click at [438, 169] on link "Print" at bounding box center [468, 164] width 104 height 33
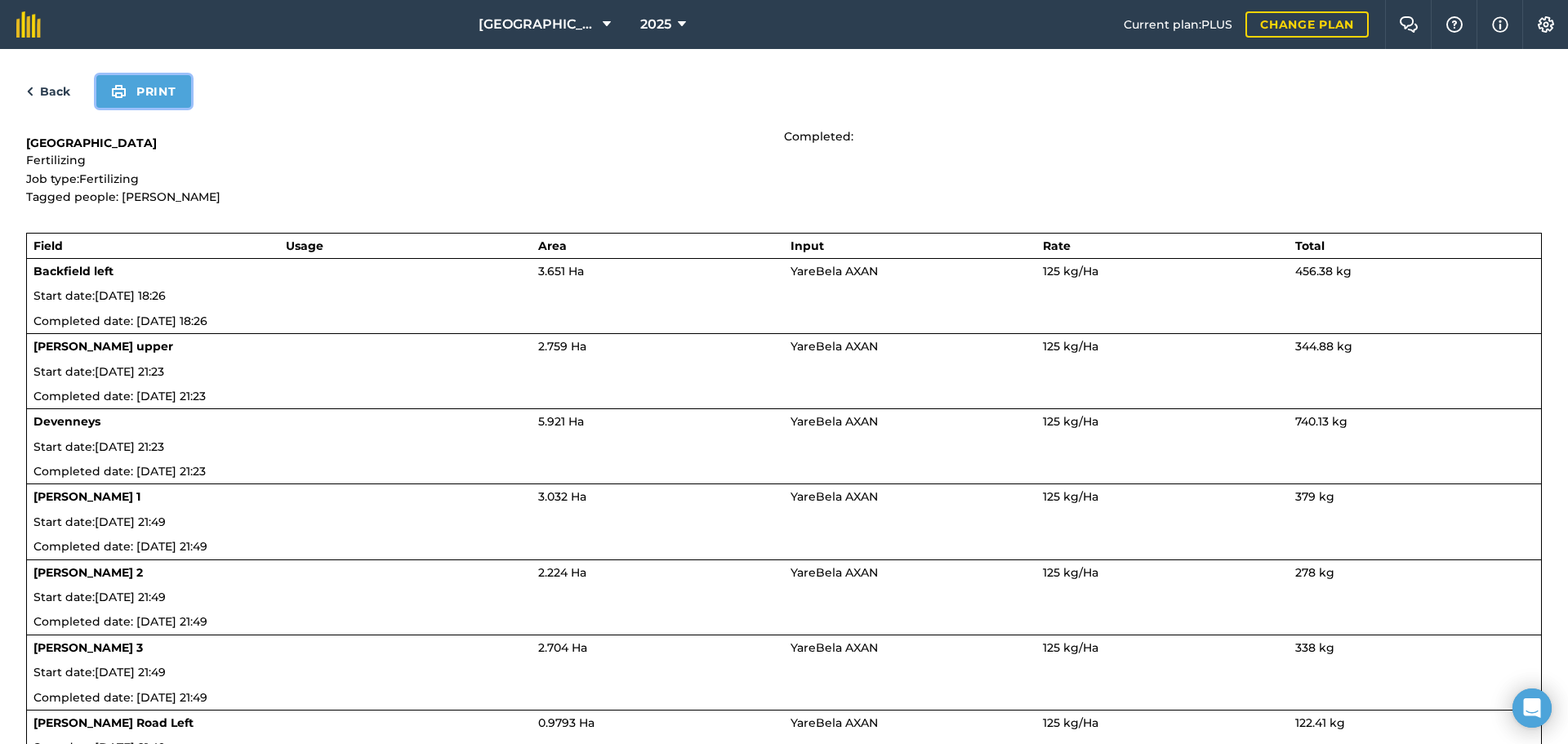
click at [185, 96] on button "Print" at bounding box center [144, 91] width 95 height 33
click at [47, 95] on link "Back" at bounding box center [48, 92] width 44 height 20
